Goal: Task Accomplishment & Management: Use online tool/utility

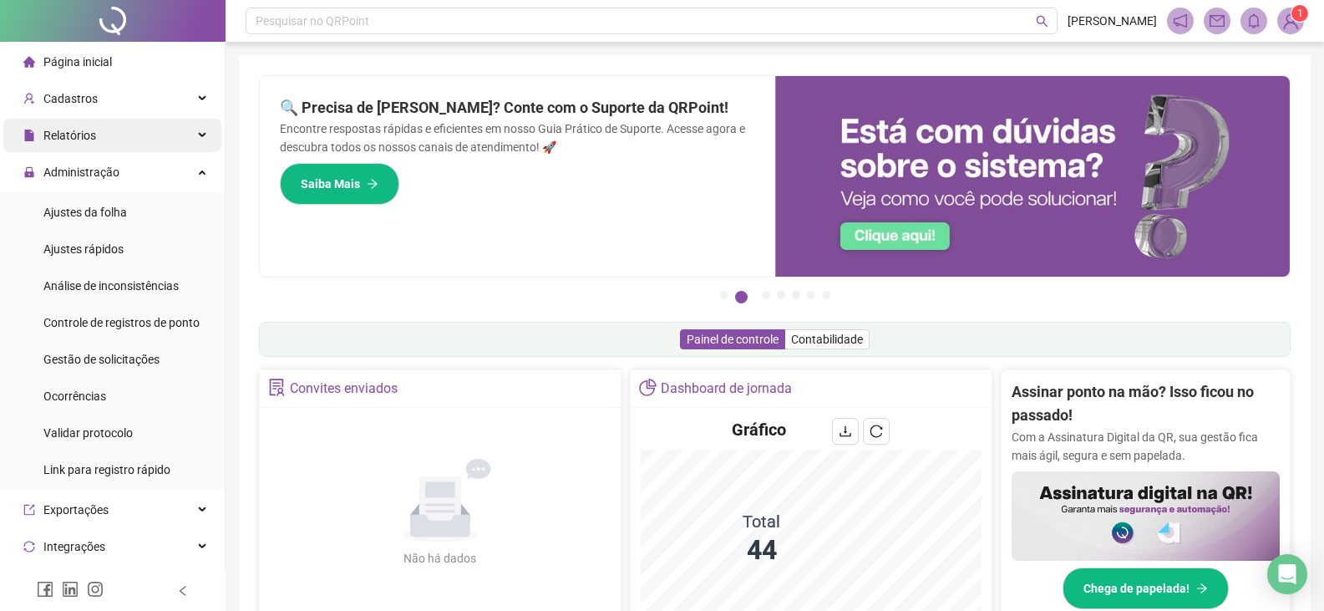
click at [89, 139] on span "Relatórios" at bounding box center [69, 135] width 53 height 13
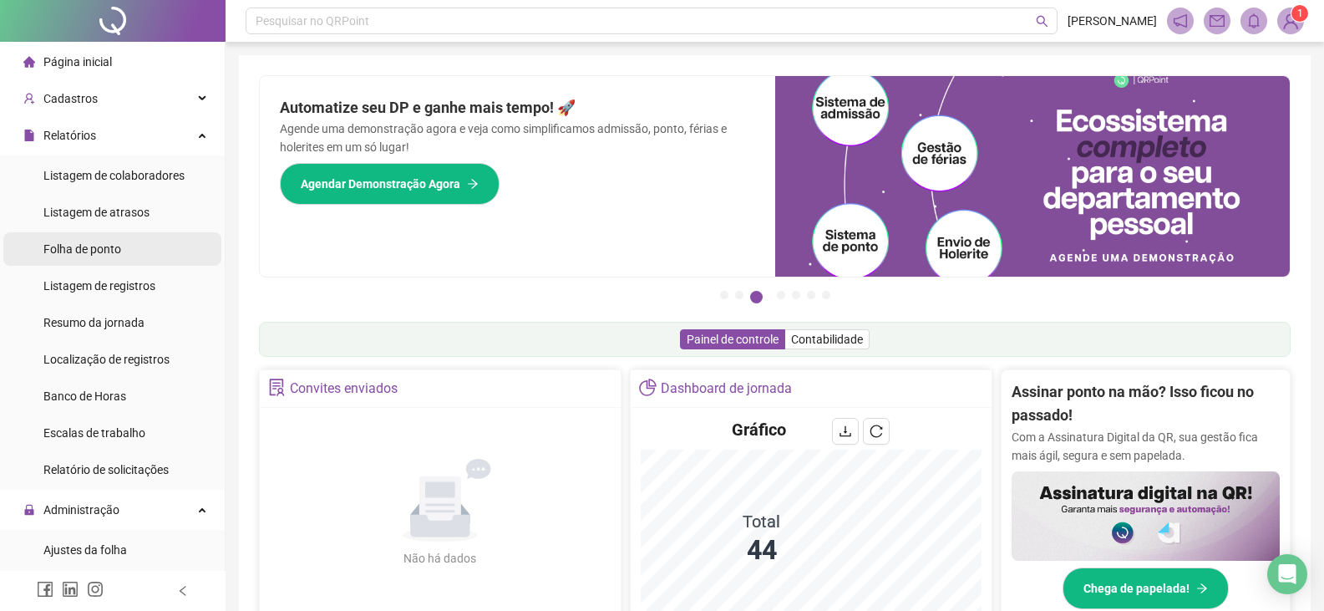
click at [81, 251] on span "Folha de ponto" at bounding box center [82, 248] width 78 height 13
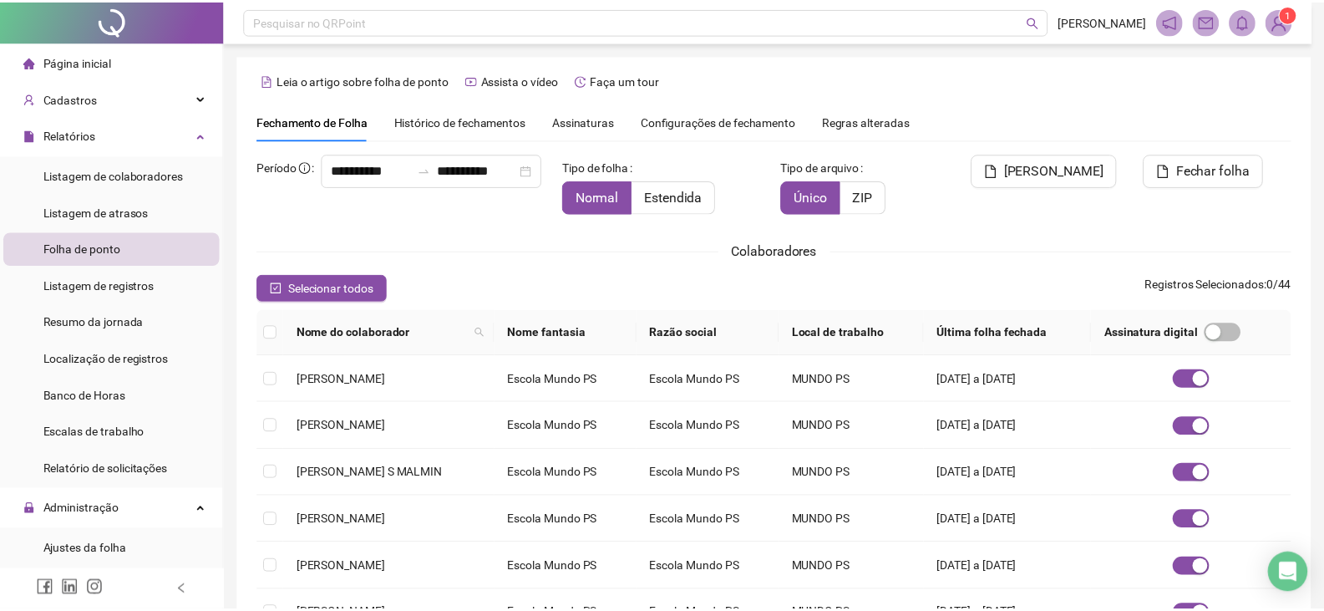
scroll to position [28, 0]
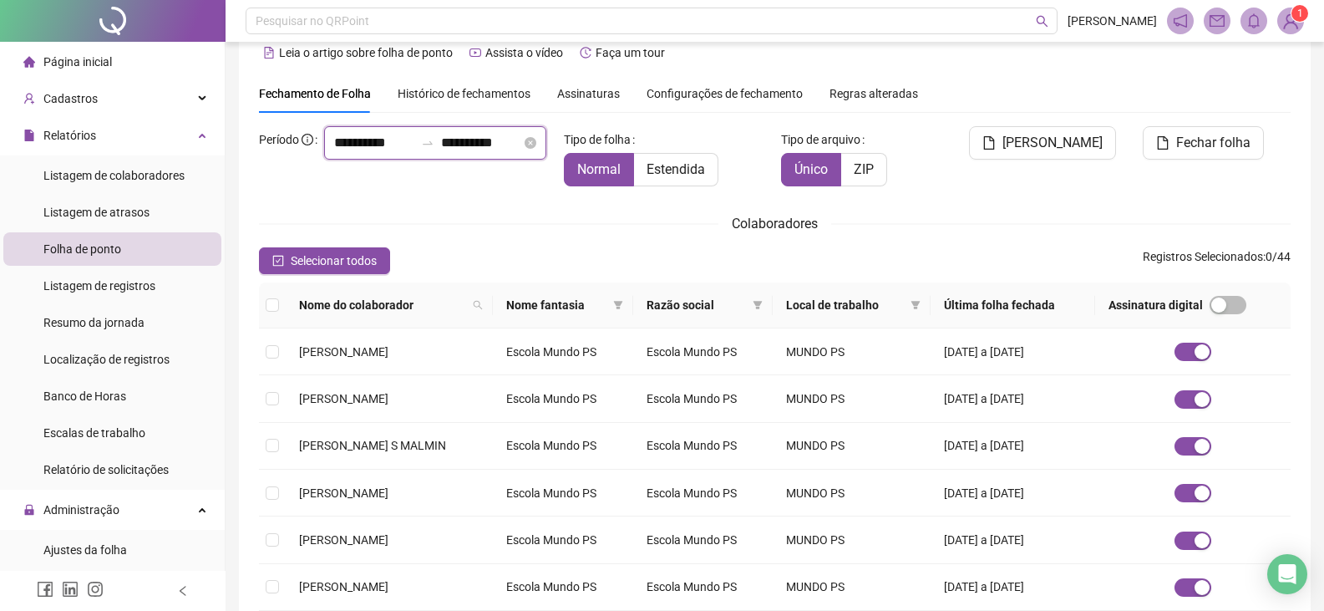
click at [360, 153] on input "**********" at bounding box center [374, 143] width 80 height 20
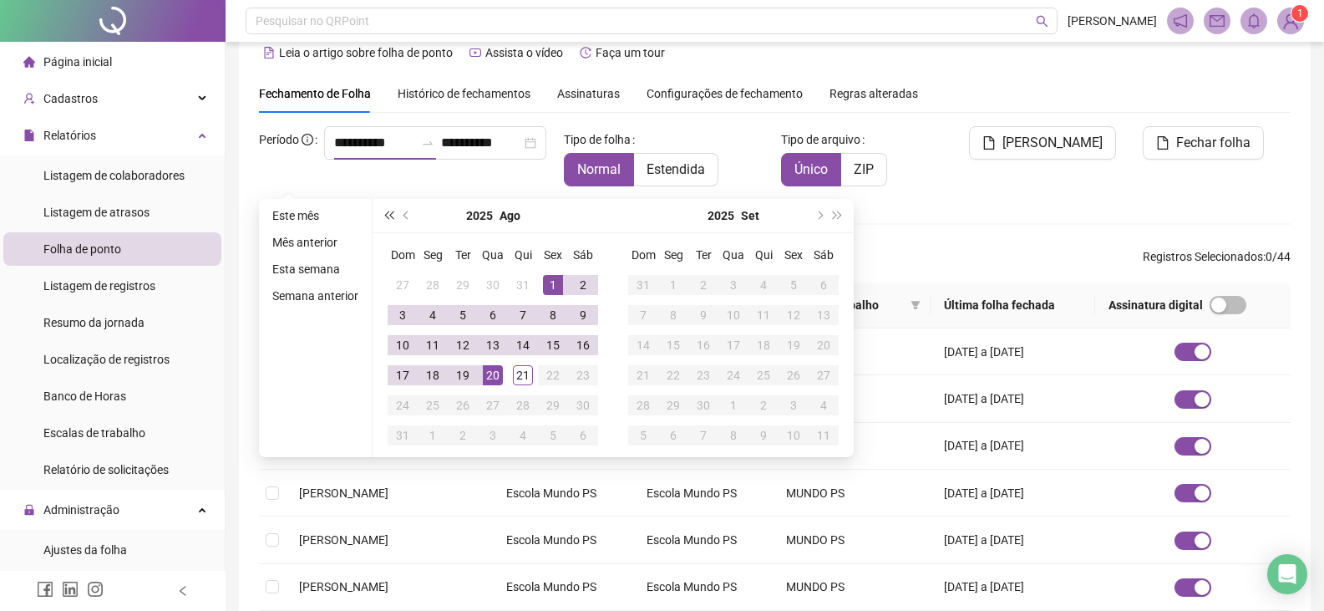
click at [389, 213] on span "super-prev-year" at bounding box center [388, 215] width 8 height 8
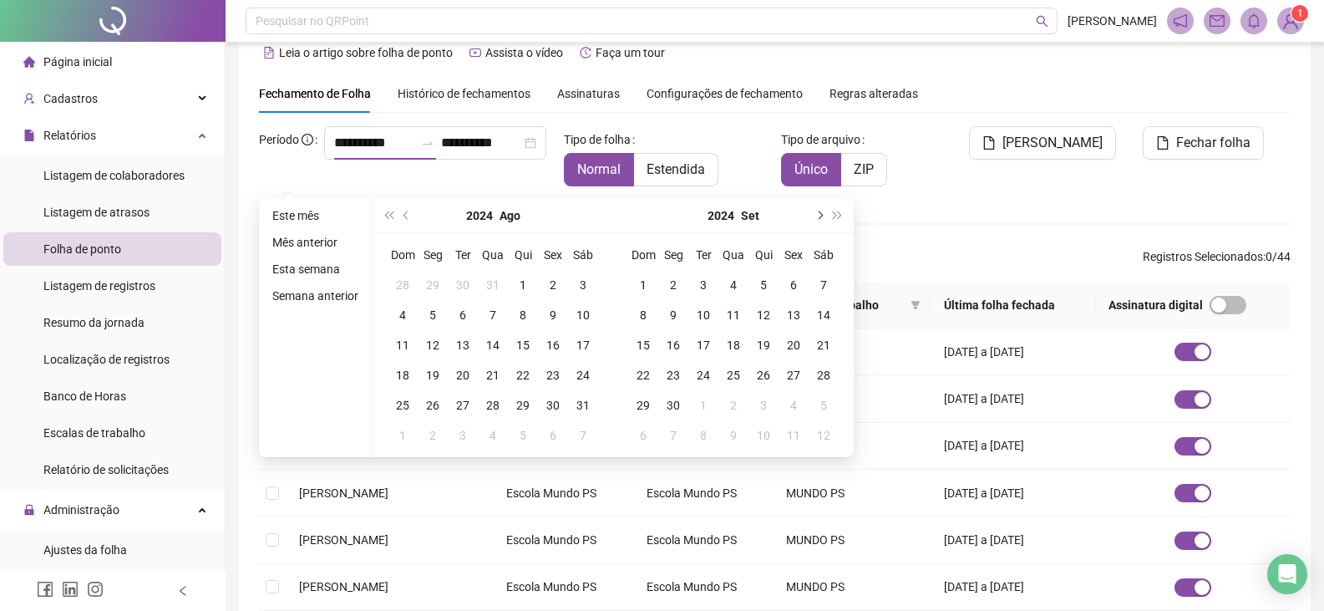
click at [818, 214] on span "next-year" at bounding box center [818, 215] width 8 height 8
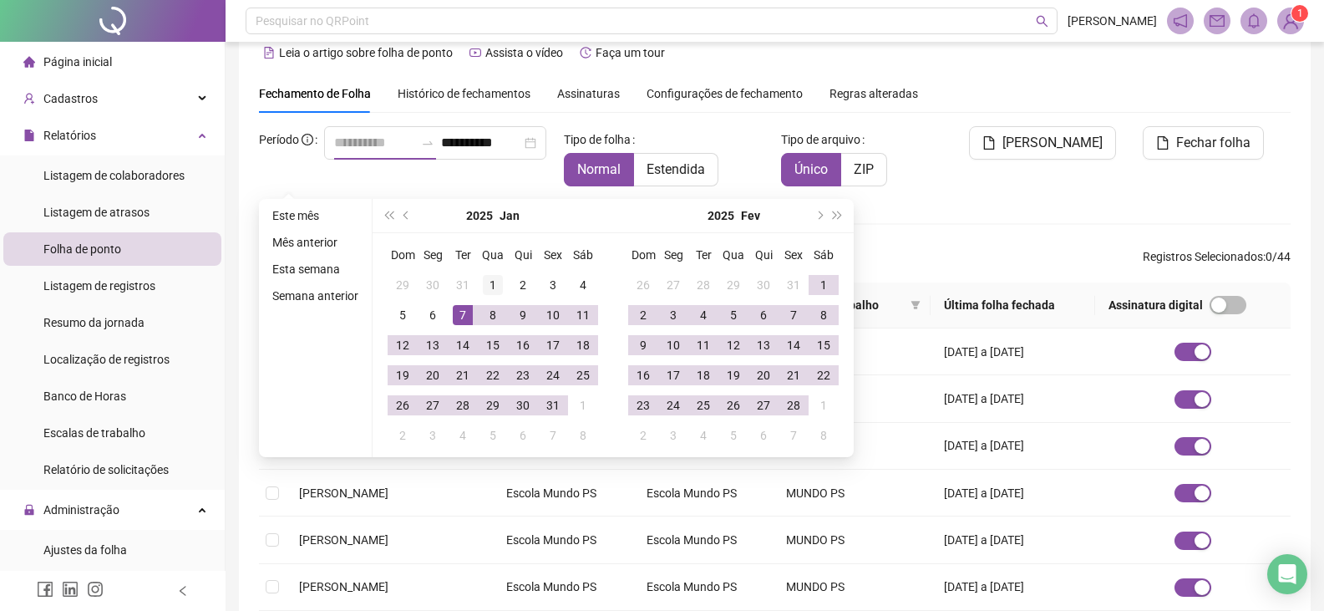
type input "**********"
click at [488, 281] on div "1" at bounding box center [493, 285] width 20 height 20
click at [817, 216] on span "next-year" at bounding box center [818, 215] width 8 height 8
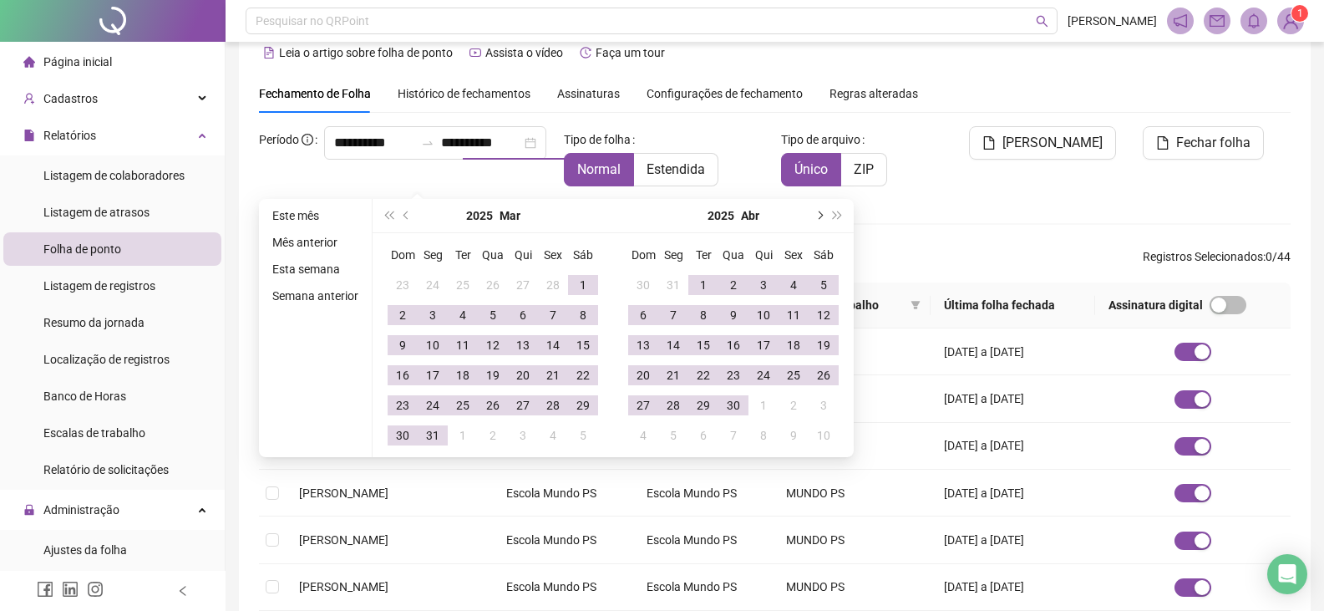
click at [817, 216] on span "next-year" at bounding box center [818, 215] width 8 height 8
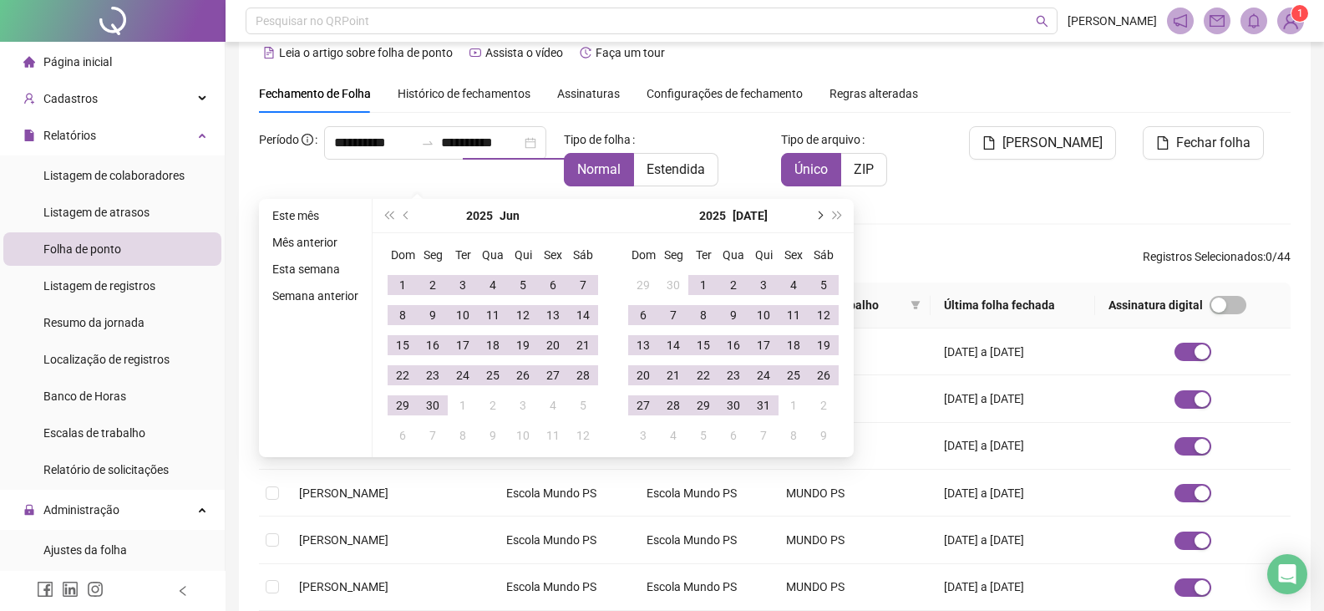
click at [818, 216] on span "next-year" at bounding box center [818, 215] width 8 height 8
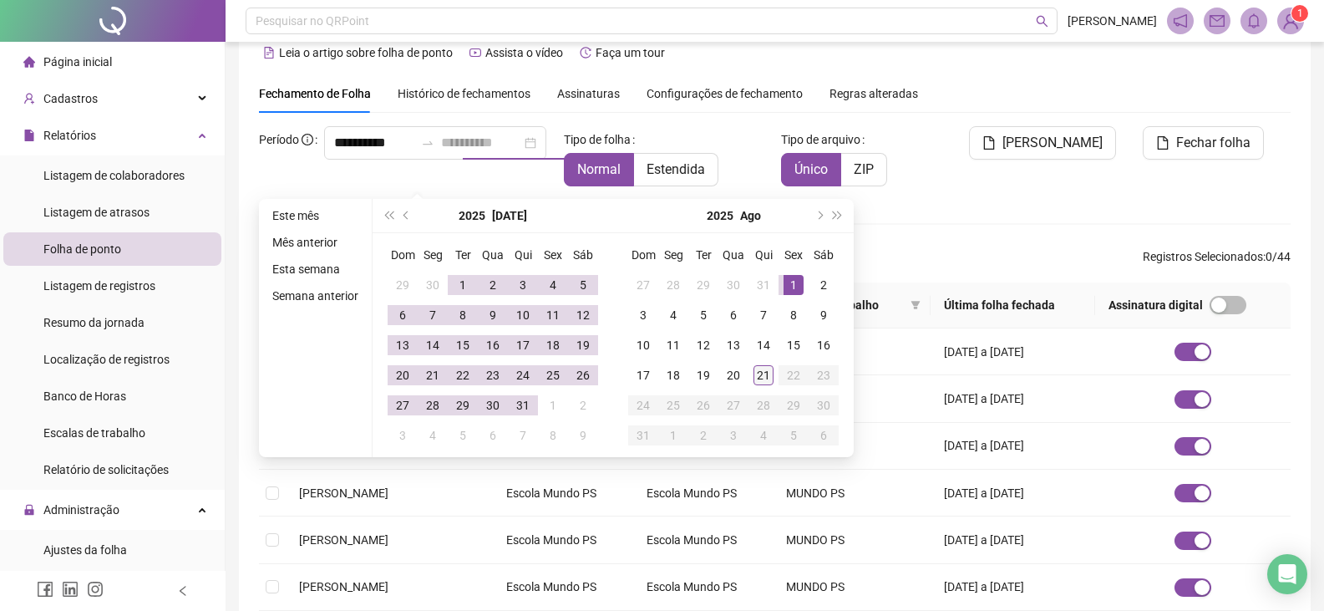
type input "**********"
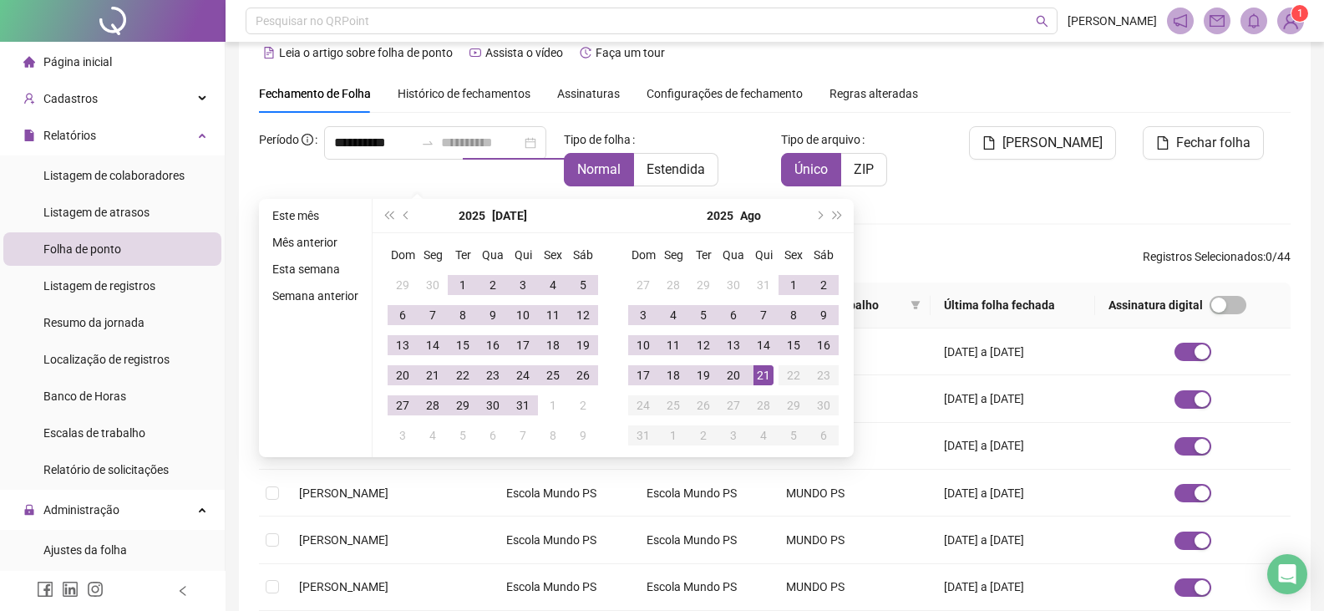
click at [760, 375] on div "21" at bounding box center [763, 375] width 20 height 20
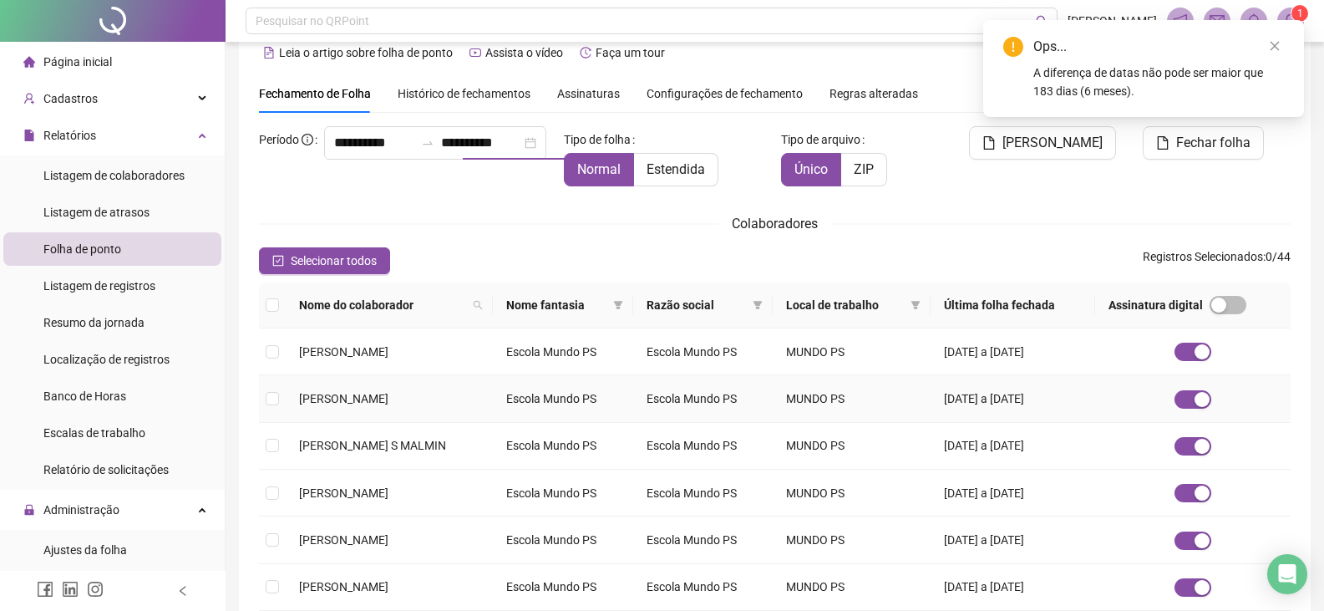
type input "**********"
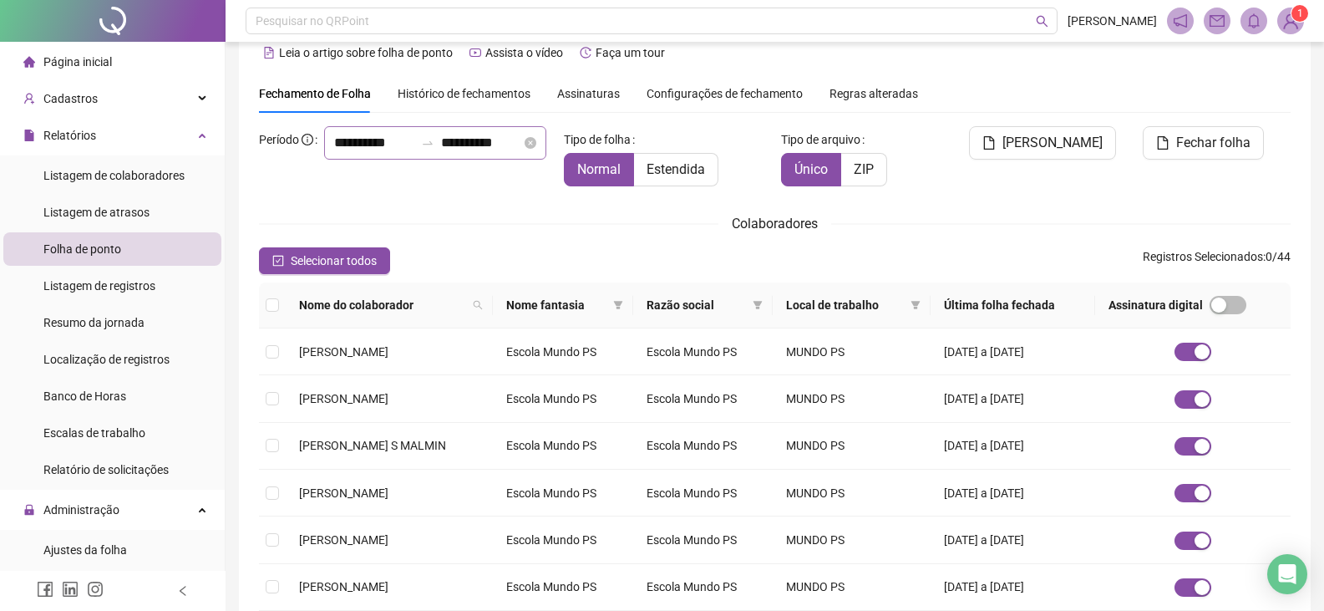
click at [414, 149] on div at bounding box center [427, 142] width 27 height 13
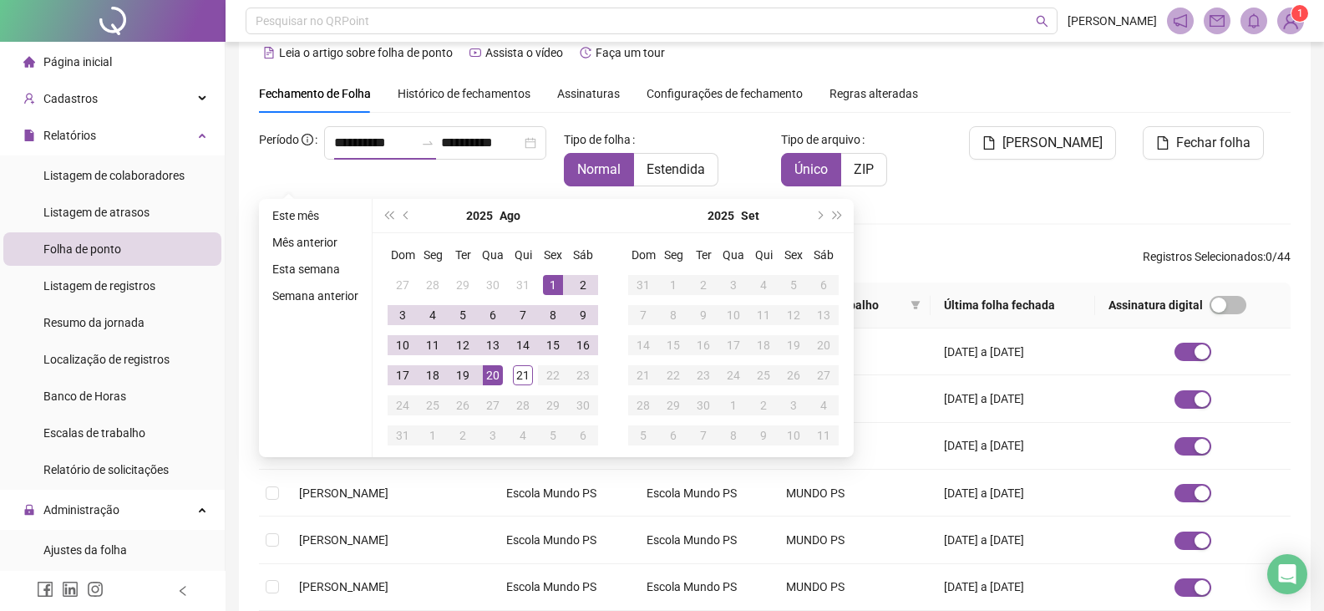
click at [408, 233] on div "Dom Seg Ter Qua Qui Sex Sáb 27 28 29 30 31 1 2 3 4 5 6 7 8 9 10 11 12 13 14 15 …" at bounding box center [492, 345] width 241 height 224
click at [407, 221] on button "prev-year" at bounding box center [407, 215] width 18 height 33
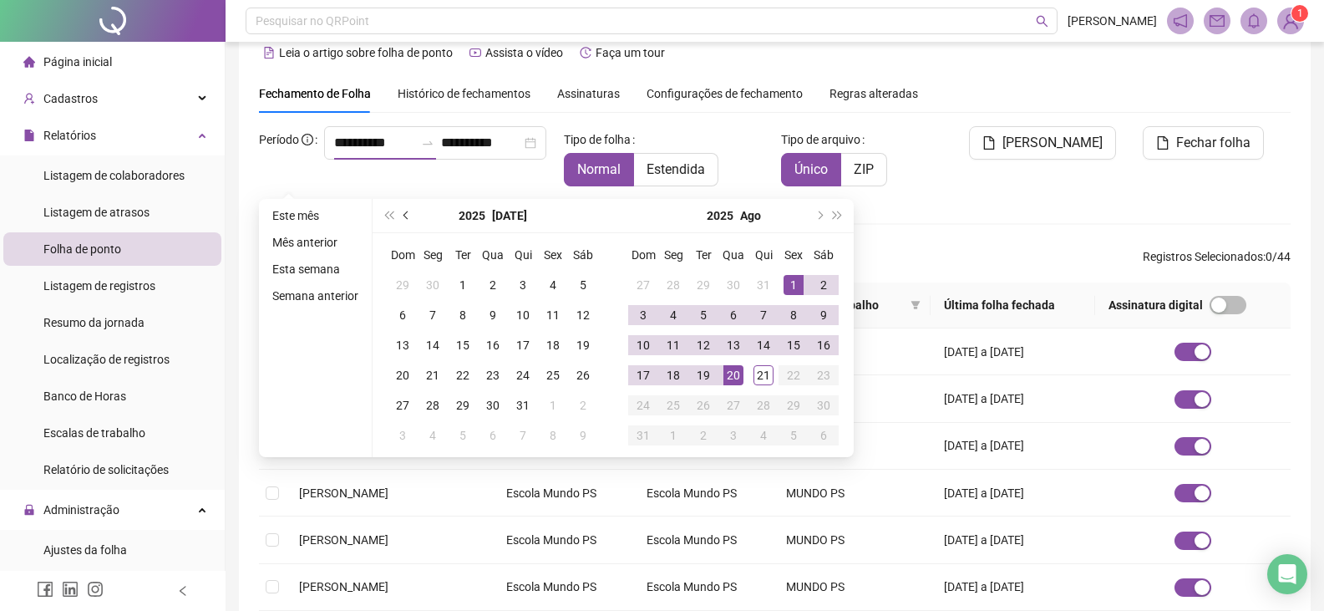
click at [407, 221] on button "prev-year" at bounding box center [407, 215] width 18 height 33
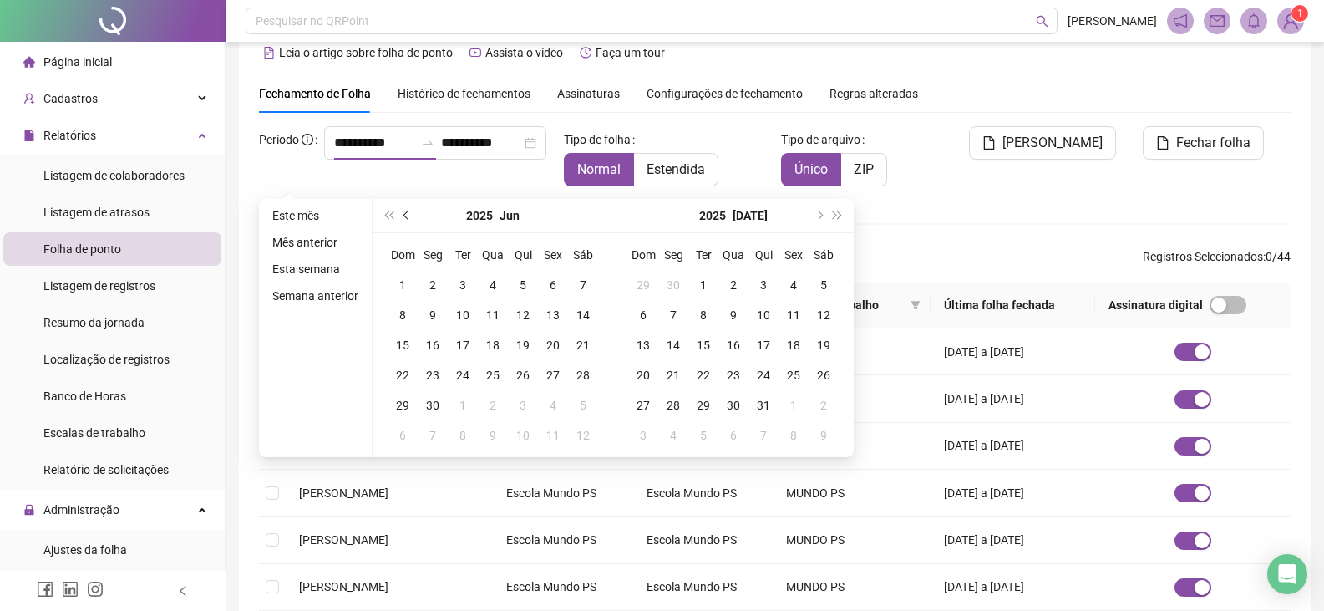
click at [407, 221] on button "prev-year" at bounding box center [407, 215] width 18 height 33
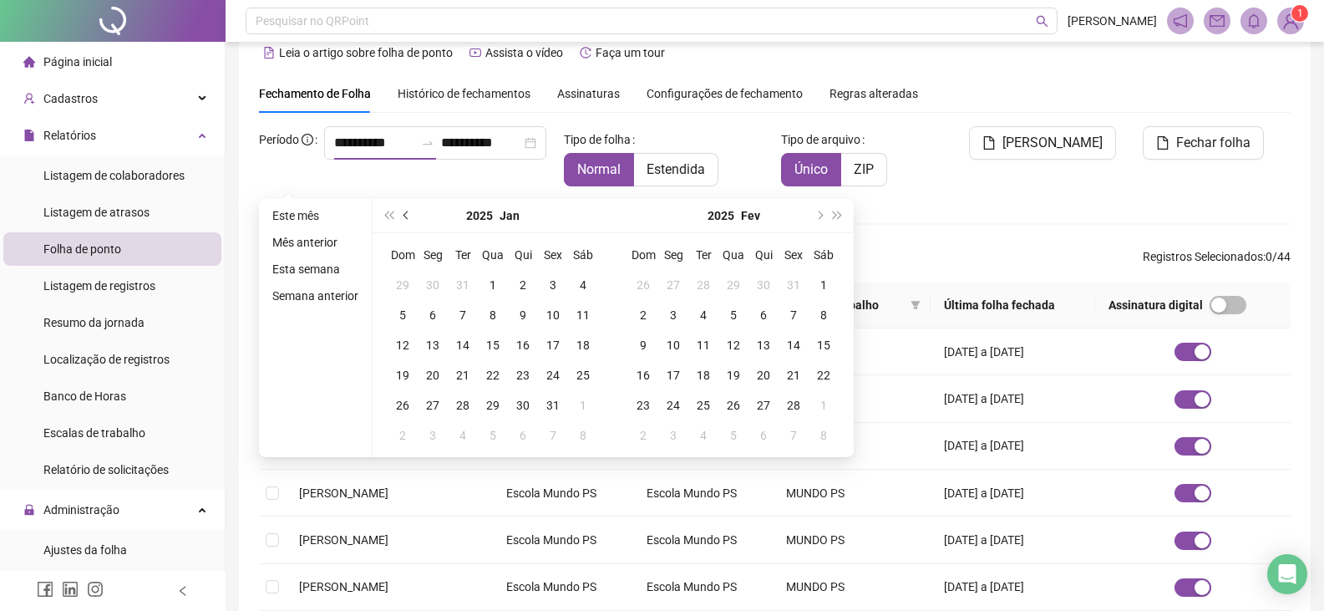
click at [407, 221] on button "prev-year" at bounding box center [407, 215] width 18 height 33
click at [816, 215] on span "next-year" at bounding box center [818, 215] width 8 height 8
type input "**********"
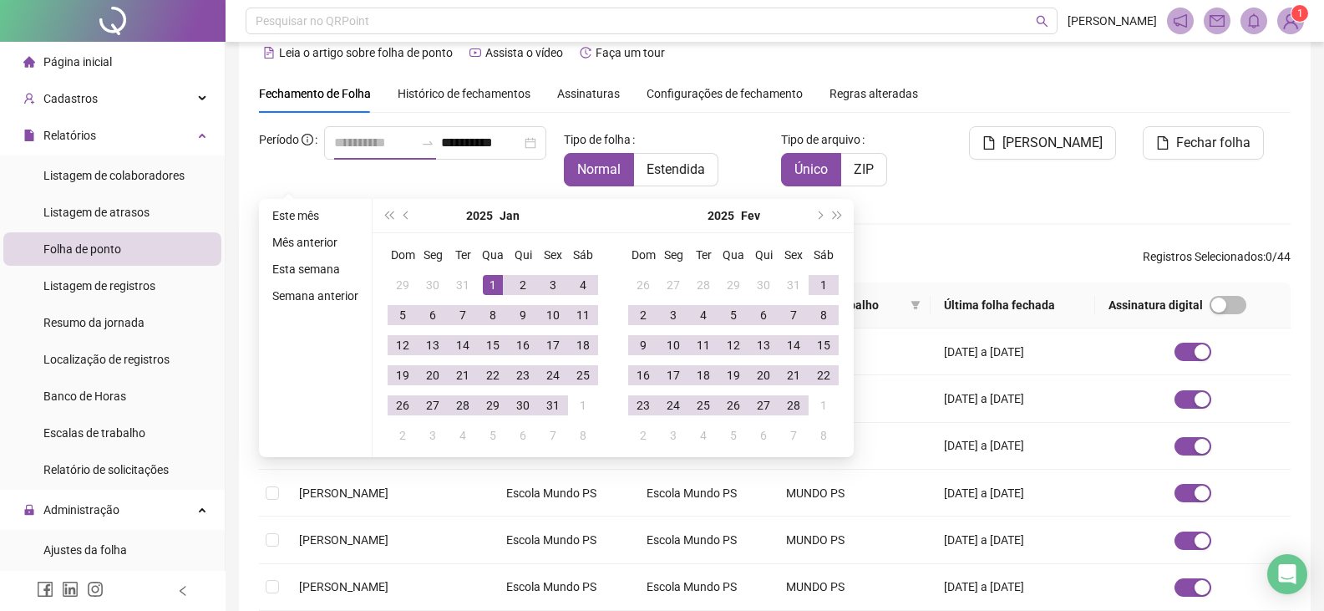
click at [485, 284] on div "1" at bounding box center [493, 285] width 20 height 20
click at [820, 216] on button "next-year" at bounding box center [818, 215] width 18 height 33
type input "**********"
click at [815, 403] on div "29" at bounding box center [823, 405] width 20 height 20
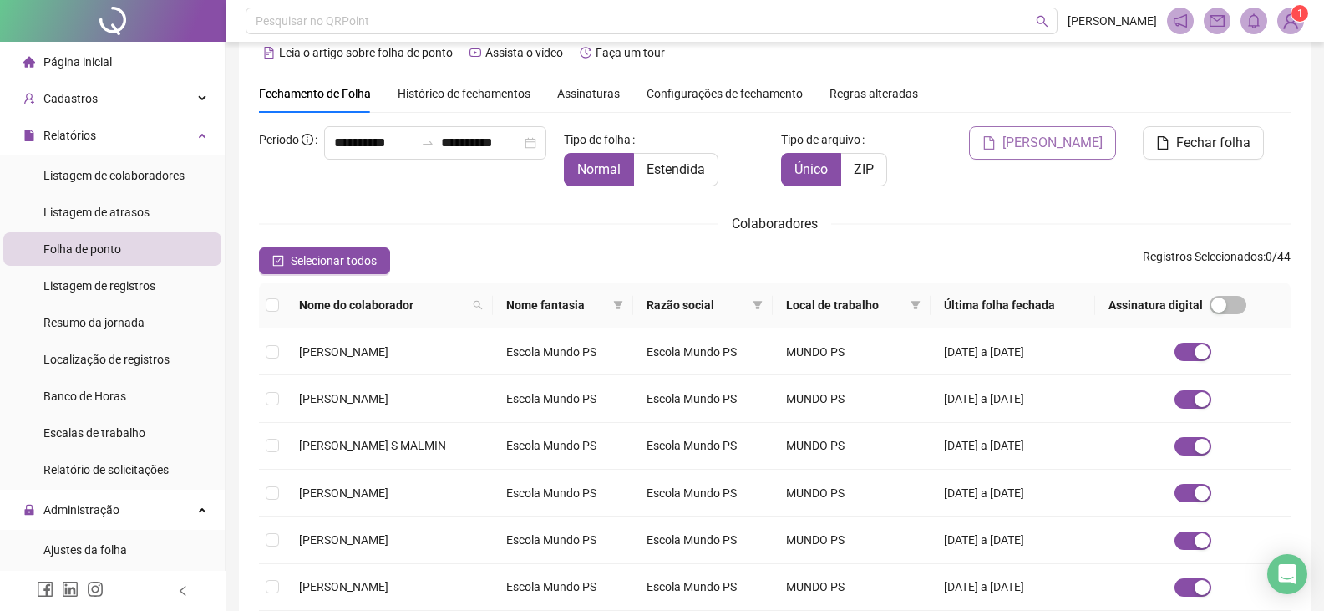
click at [1056, 150] on span "[PERSON_NAME]" at bounding box center [1052, 143] width 100 height 20
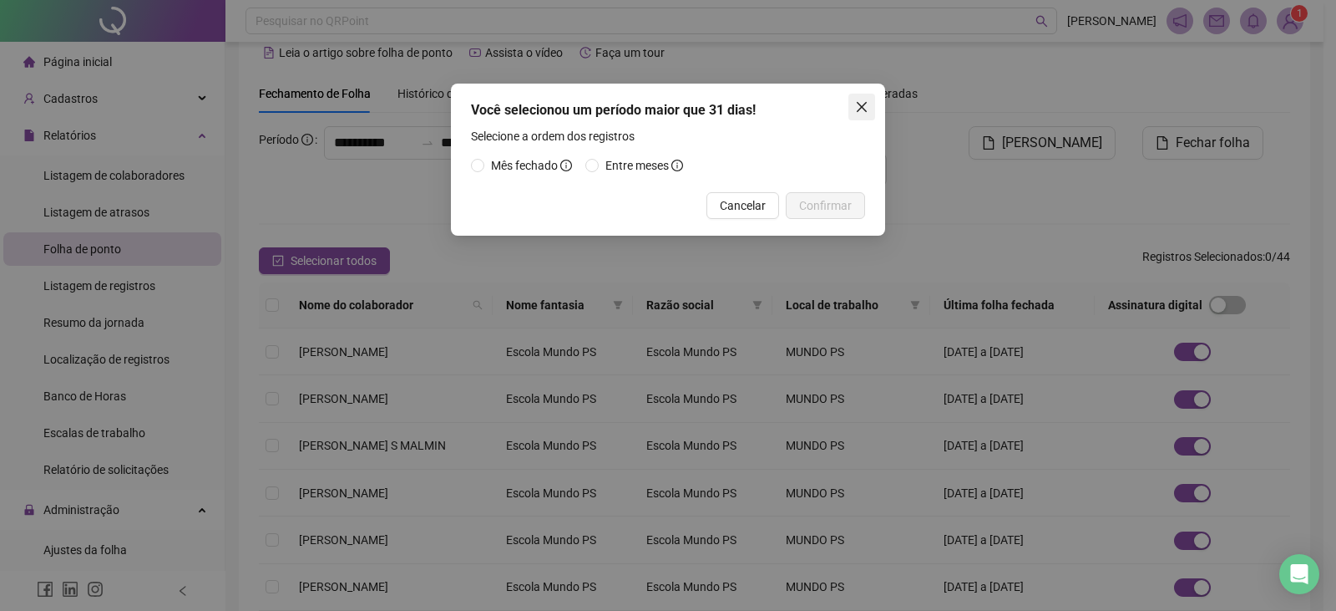
click at [867, 111] on icon "close" at bounding box center [862, 107] width 10 height 10
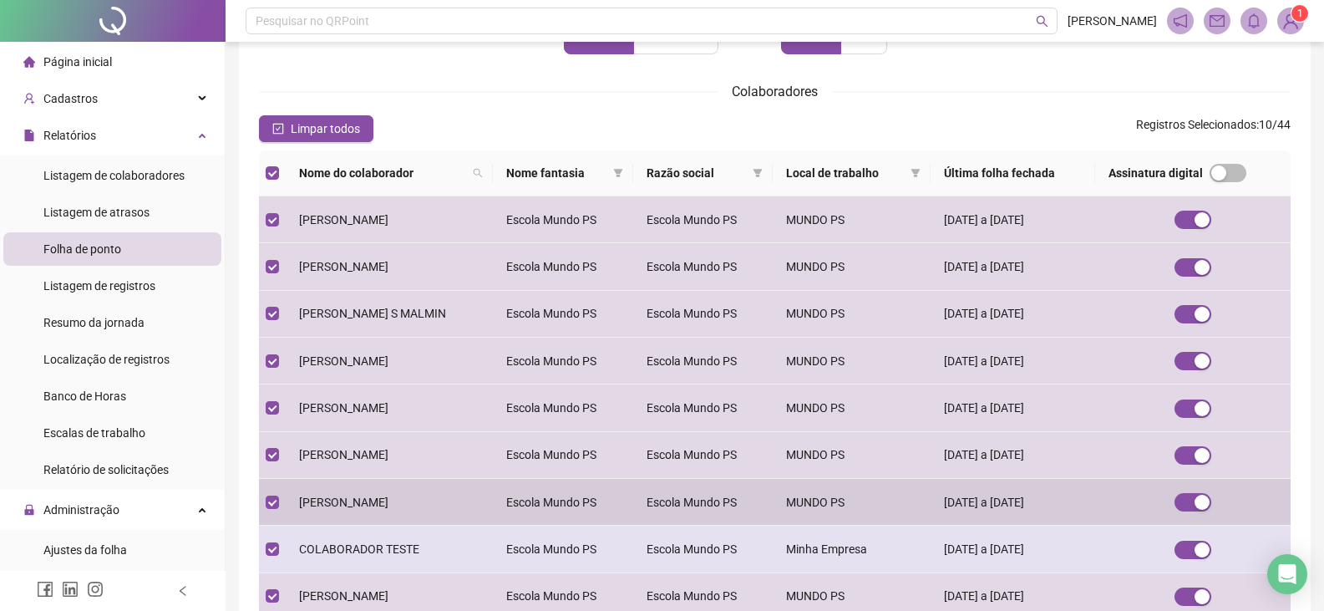
scroll to position [362, 0]
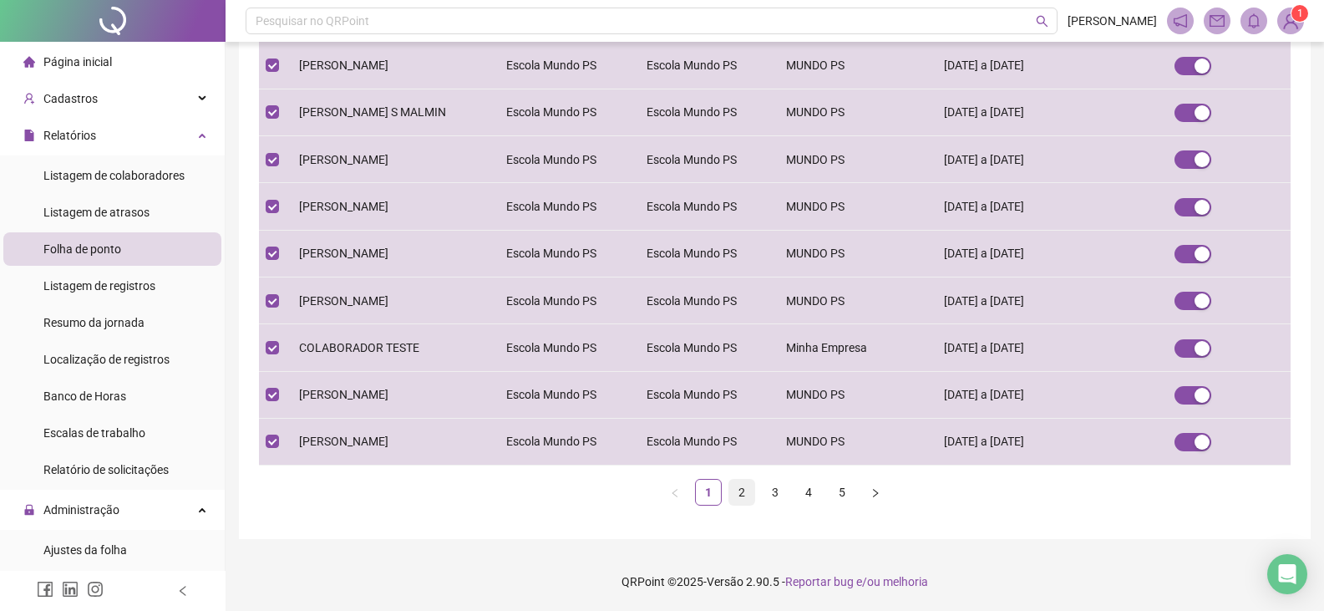
click at [737, 488] on link "2" at bounding box center [741, 491] width 25 height 25
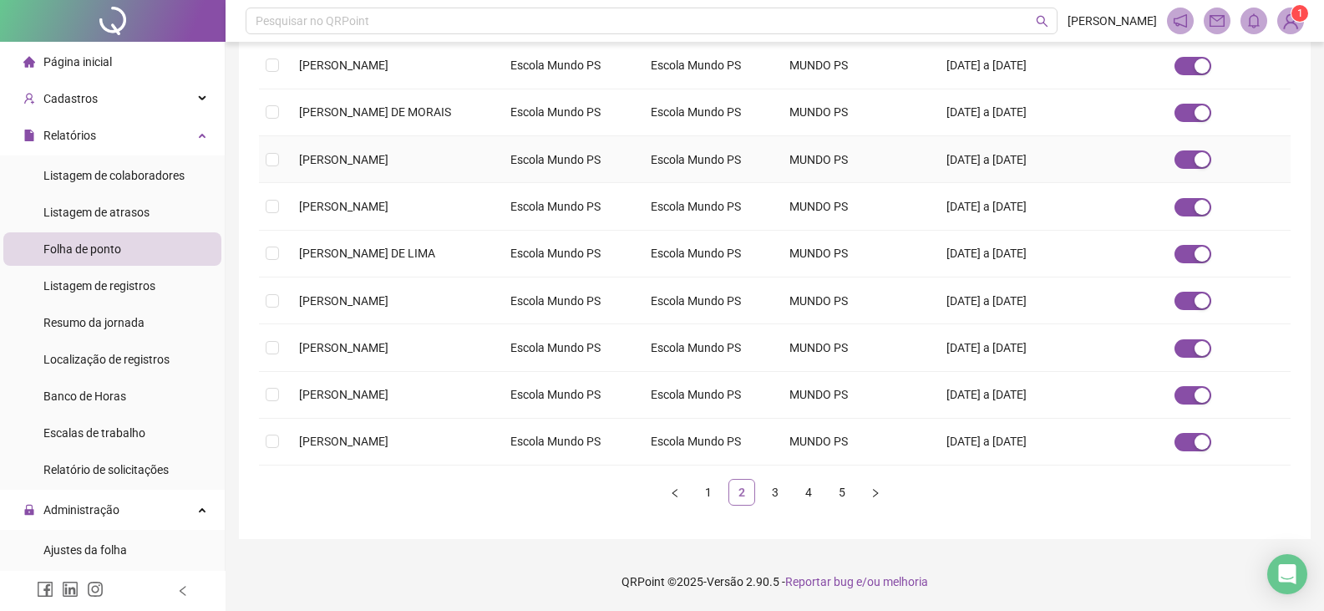
scroll to position [28, 0]
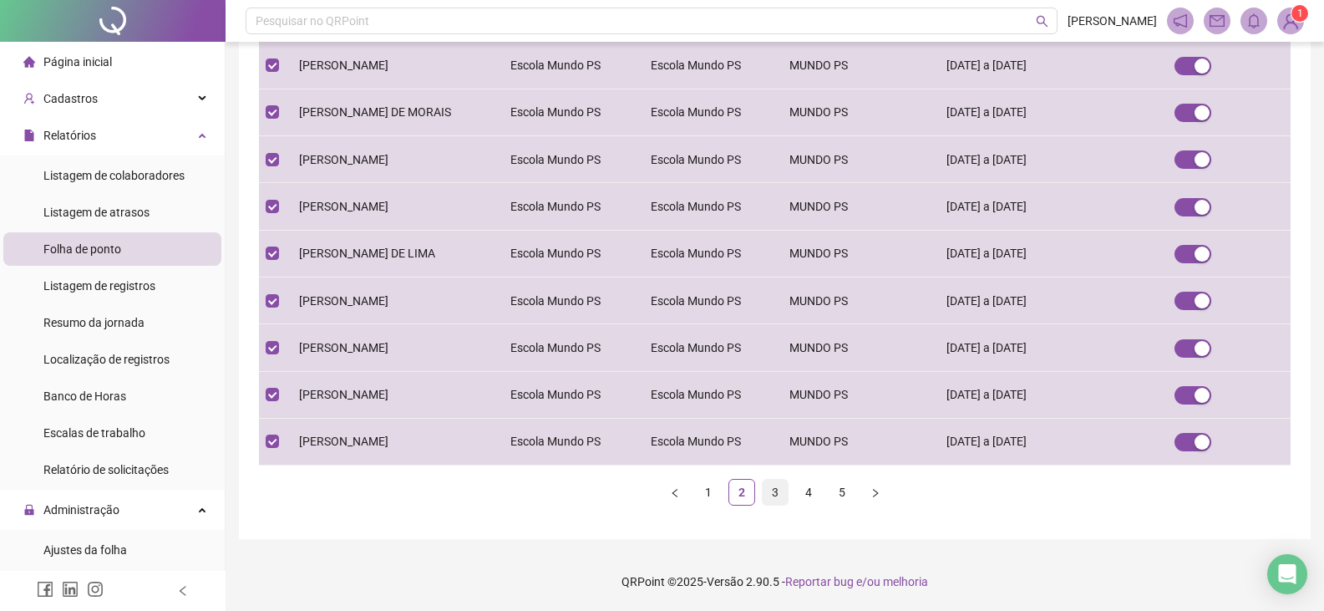
click at [779, 488] on link "3" at bounding box center [775, 491] width 25 height 25
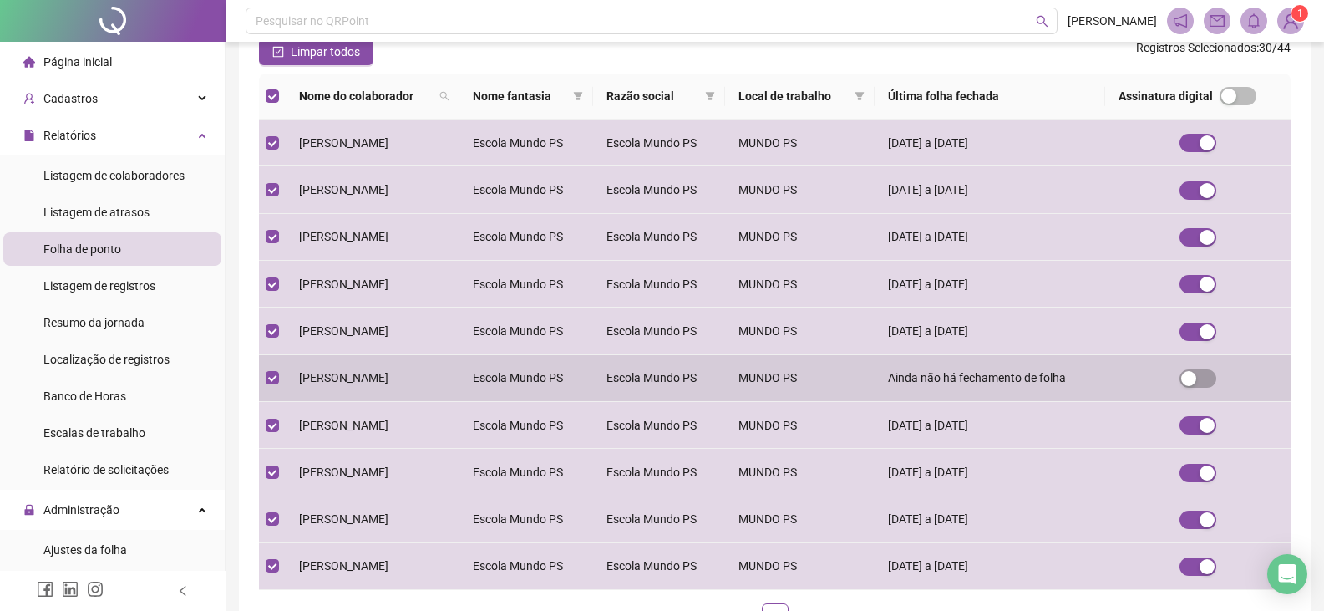
scroll to position [278, 0]
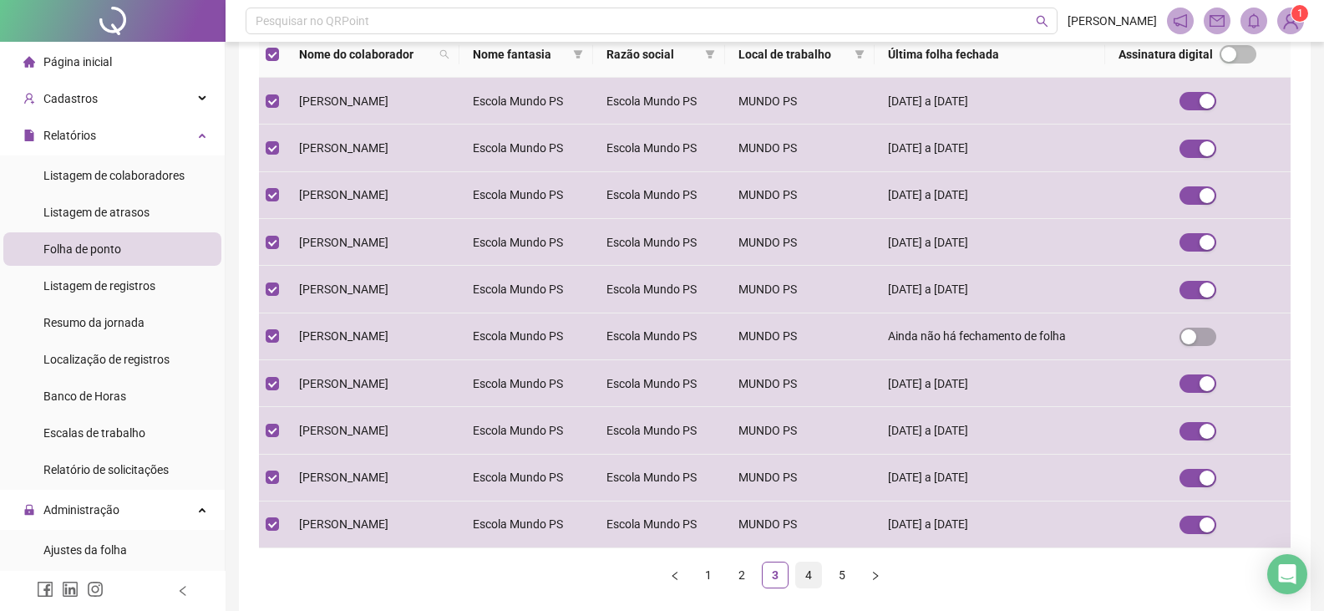
click at [807, 576] on link "4" at bounding box center [808, 574] width 25 height 25
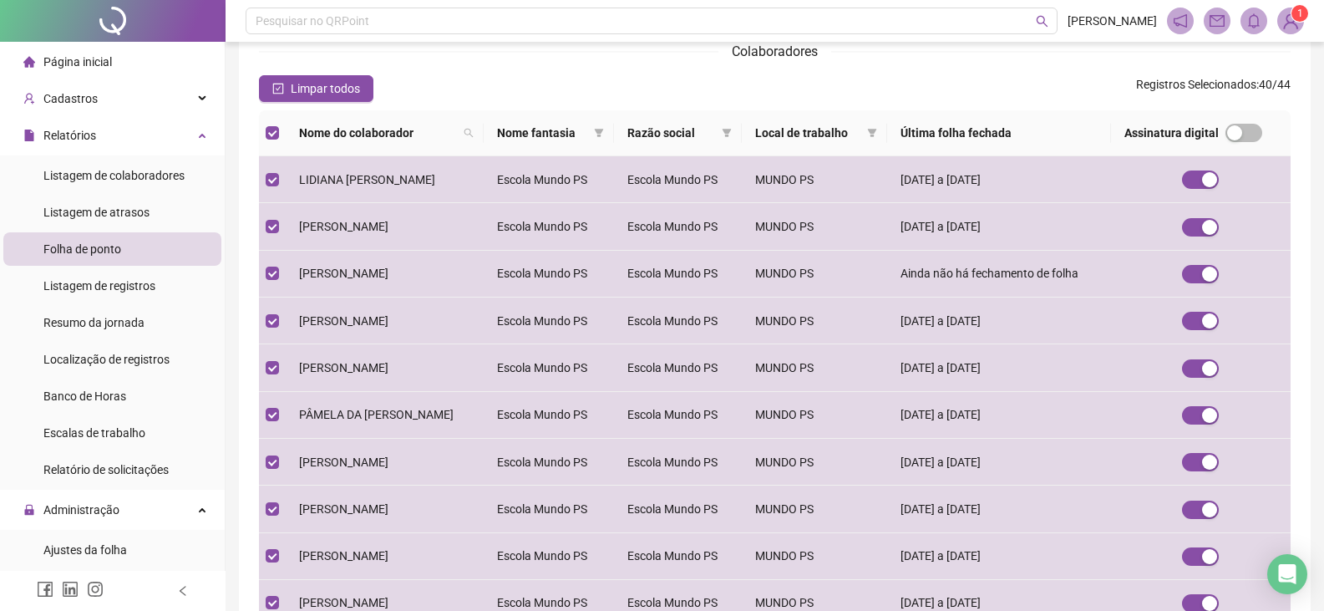
scroll to position [362, 0]
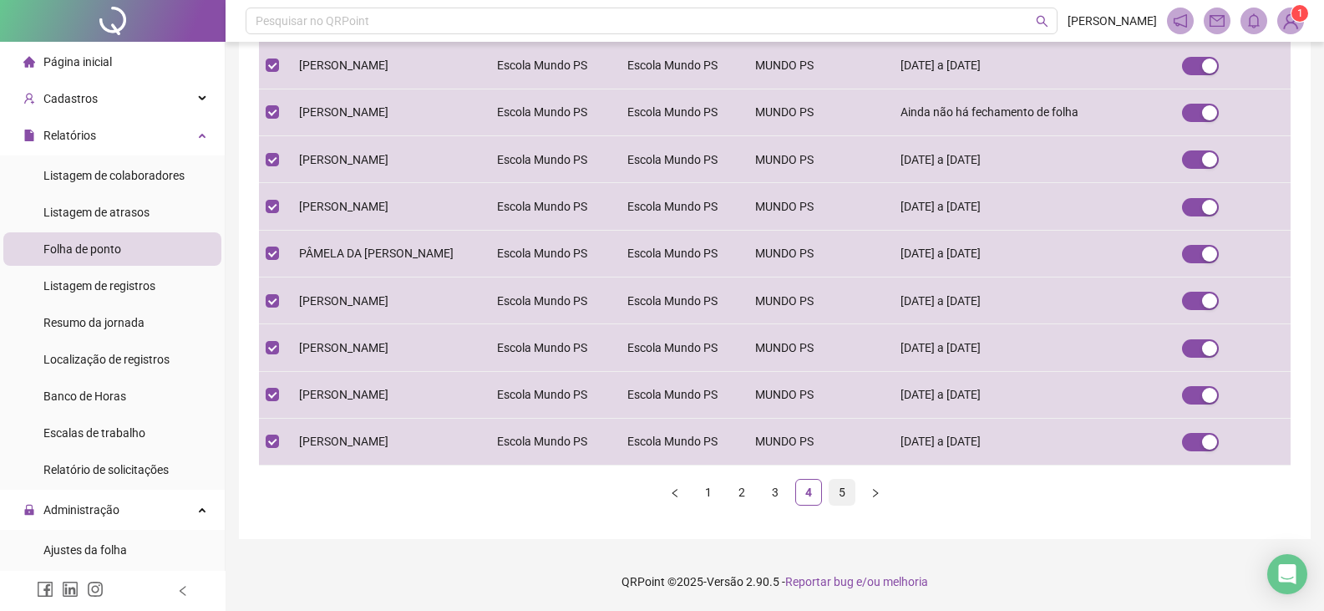
click at [838, 498] on link "5" at bounding box center [841, 491] width 25 height 25
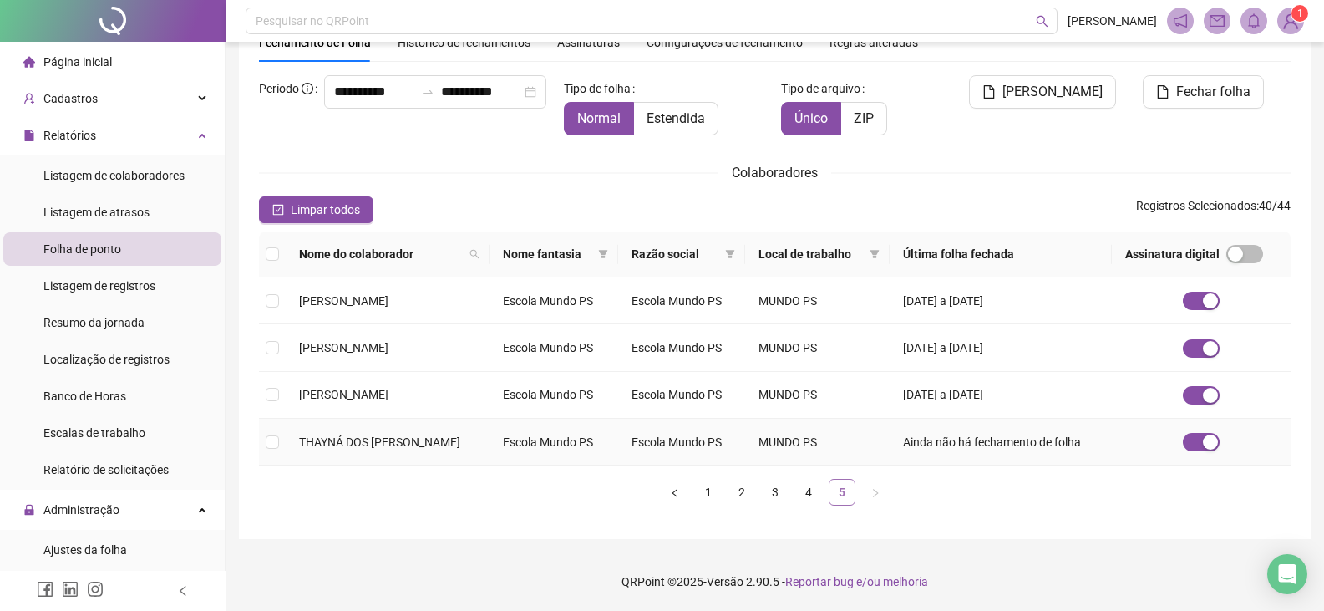
scroll to position [28, 0]
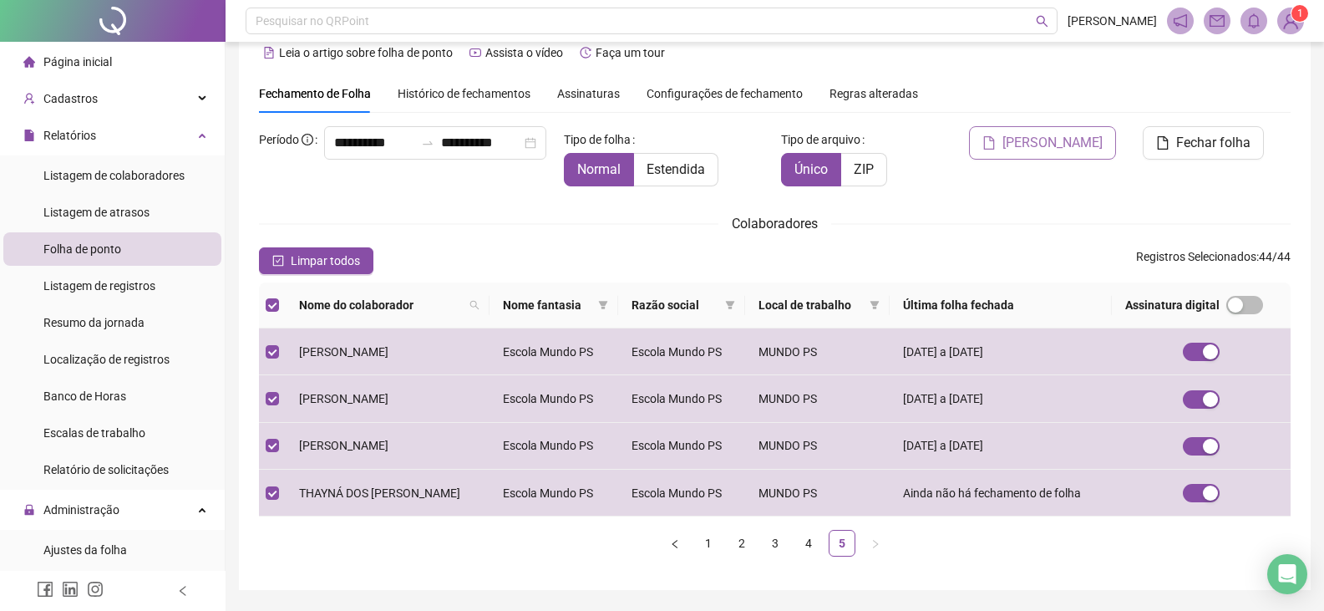
click at [1053, 142] on span "[PERSON_NAME]" at bounding box center [1052, 143] width 100 height 20
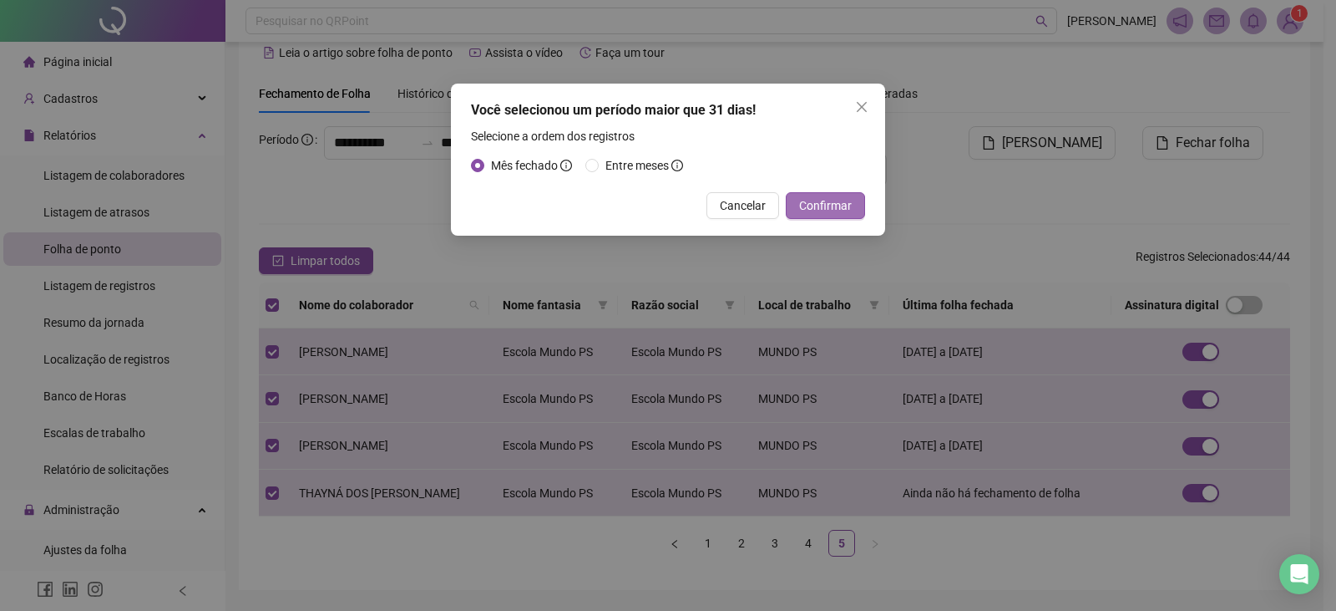
click at [822, 204] on span "Confirmar" at bounding box center [825, 205] width 53 height 18
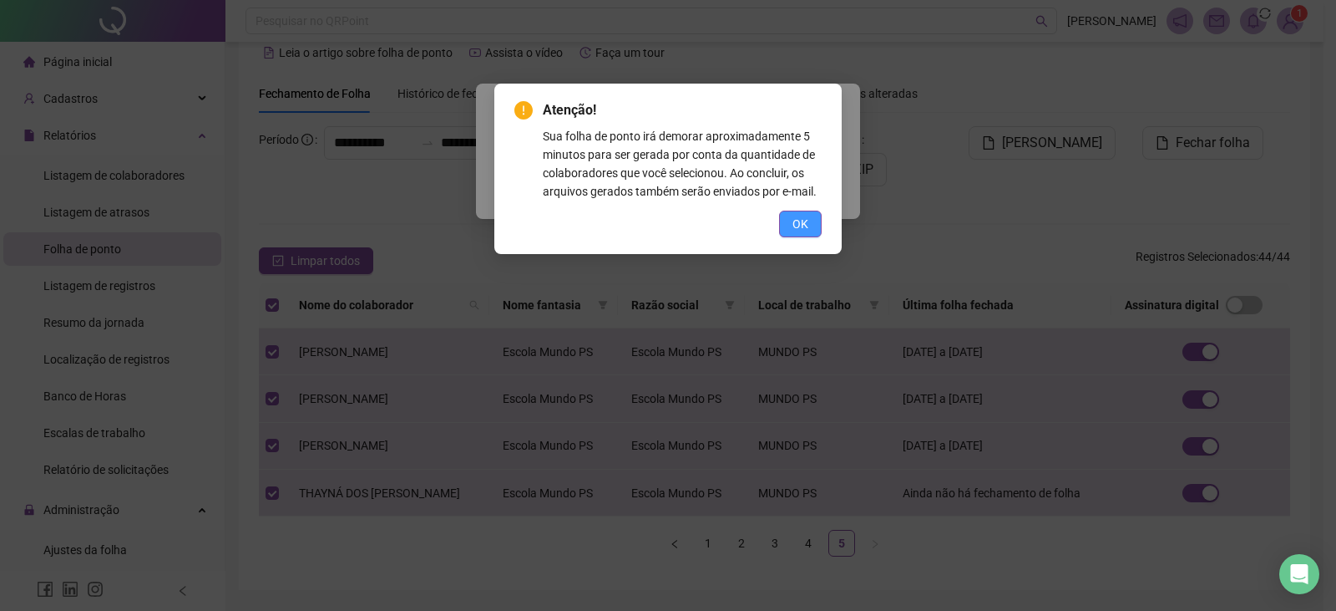
click at [807, 221] on span "OK" at bounding box center [801, 224] width 16 height 18
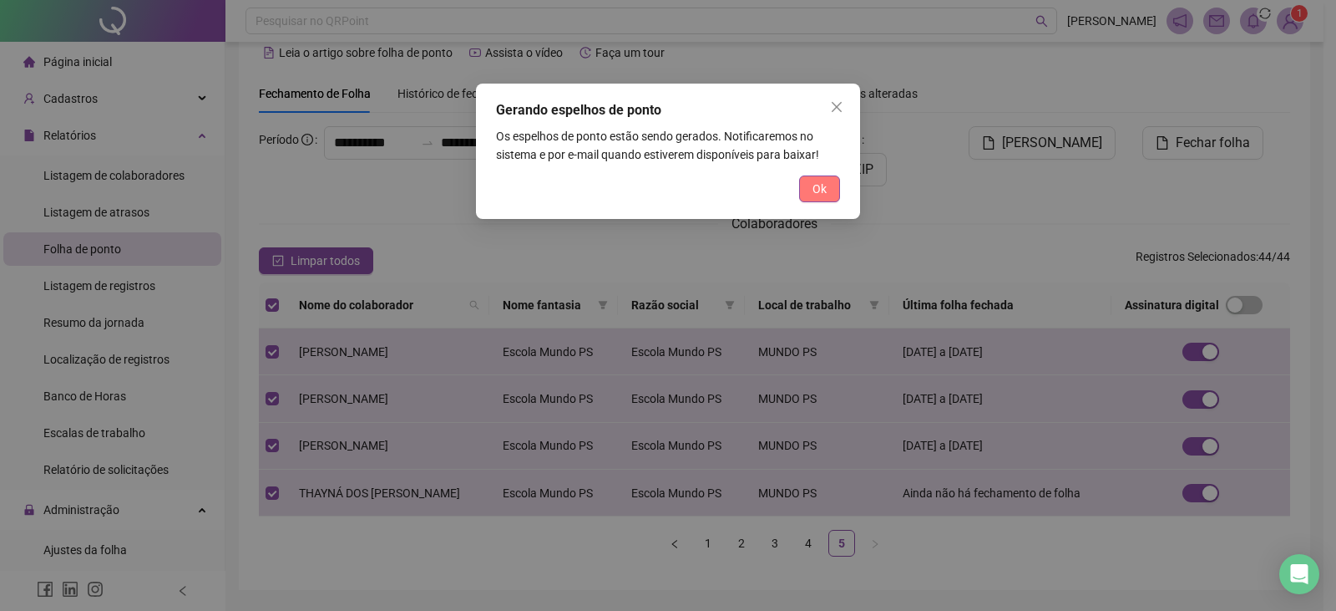
click at [830, 190] on button "Ok" at bounding box center [819, 188] width 41 height 27
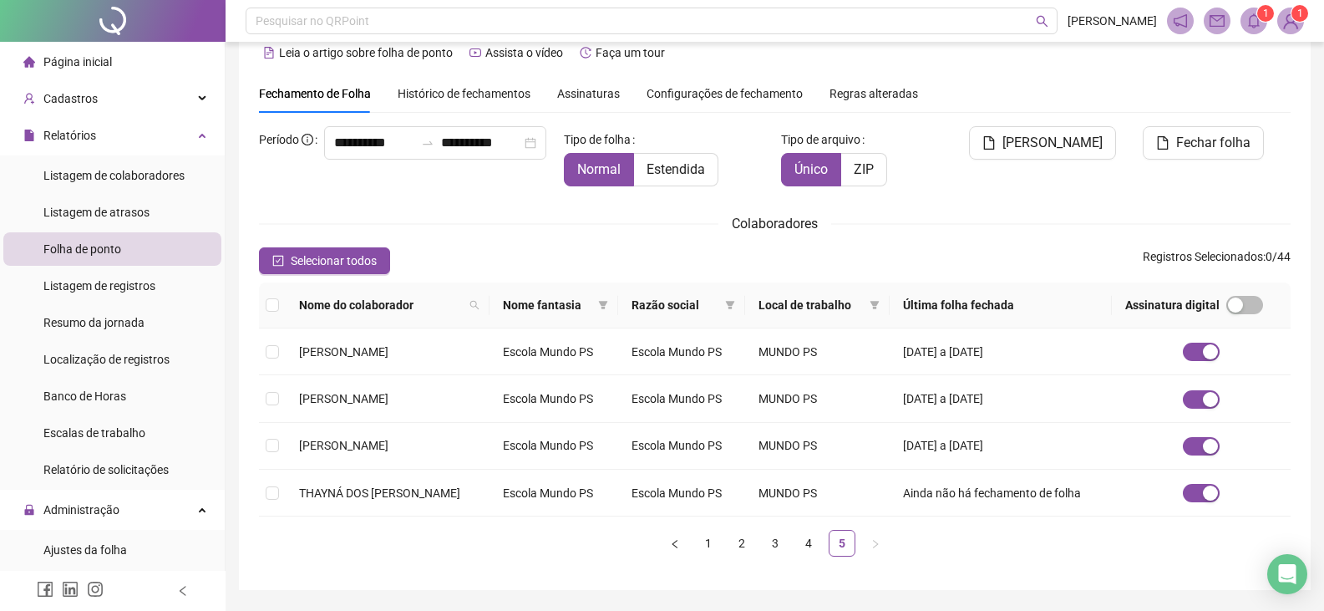
click at [1254, 27] on icon "bell" at bounding box center [1253, 20] width 15 height 15
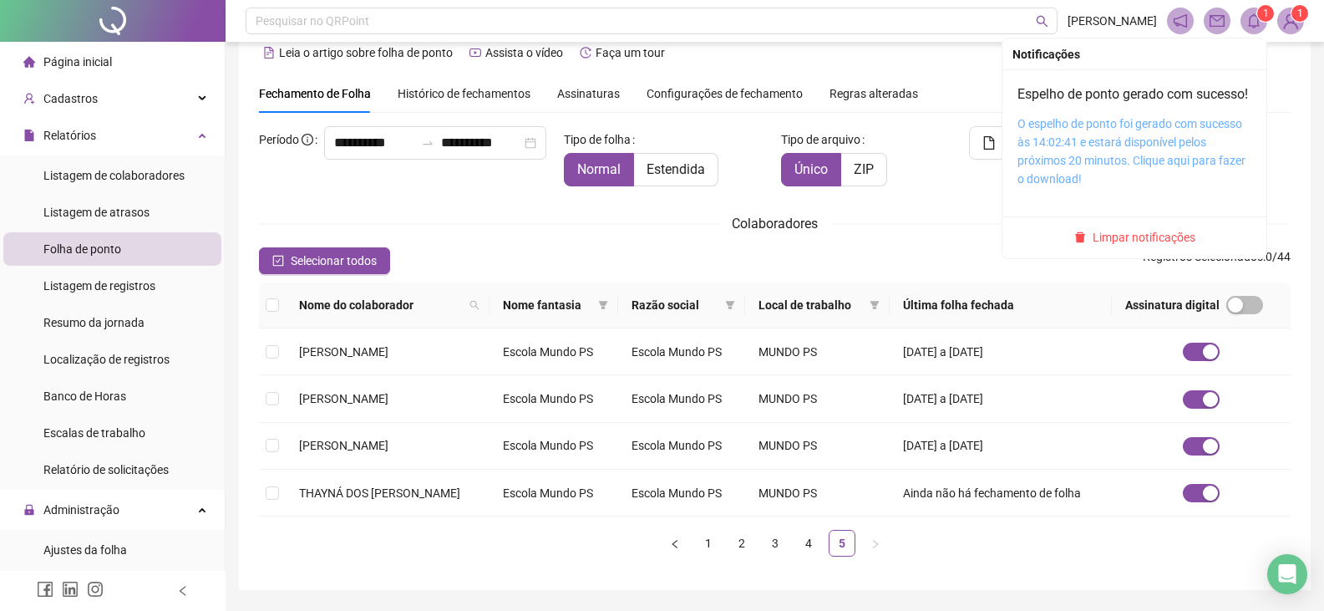
click at [1188, 178] on link "O espelho de ponto foi gerado com sucesso às 14:02:41 e estará disponível pelos…" at bounding box center [1131, 151] width 228 height 68
click at [1168, 180] on link "O espelho de ponto foi gerado com sucesso às 14:02:41 e estará disponível pelos…" at bounding box center [1131, 151] width 228 height 68
